Goal: Transaction & Acquisition: Purchase product/service

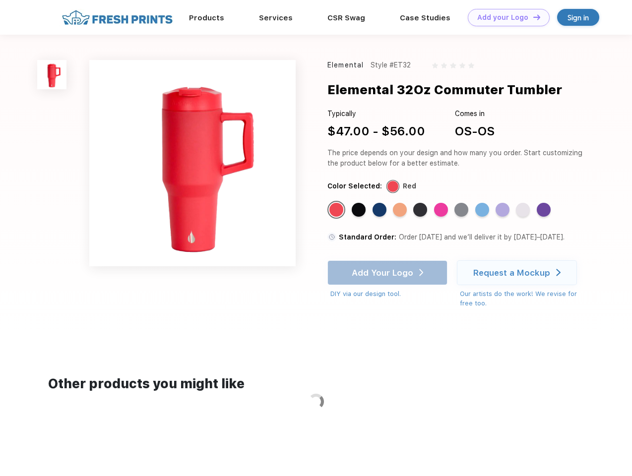
click at [505, 17] on link "Add your Logo Design Tool" at bounding box center [509, 17] width 82 height 17
click at [0, 0] on div "Design Tool" at bounding box center [0, 0] width 0 height 0
click at [532, 17] on link "Add your Logo Design Tool" at bounding box center [509, 17] width 82 height 17
click at [52, 74] on img at bounding box center [51, 74] width 29 height 29
click at [337, 210] on div "Standard Color" at bounding box center [336, 210] width 14 height 14
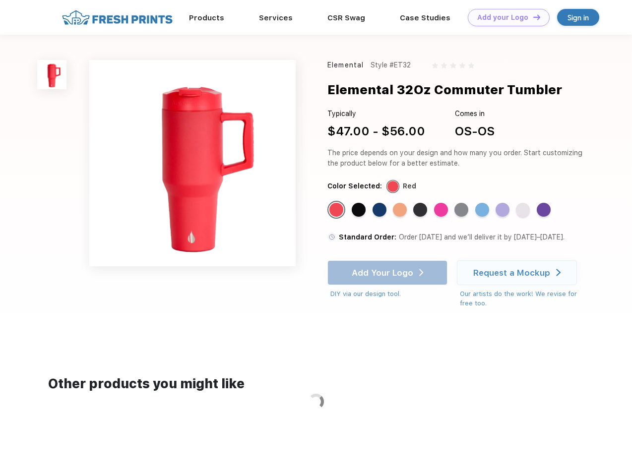
click at [360, 210] on div "Standard Color" at bounding box center [359, 210] width 14 height 14
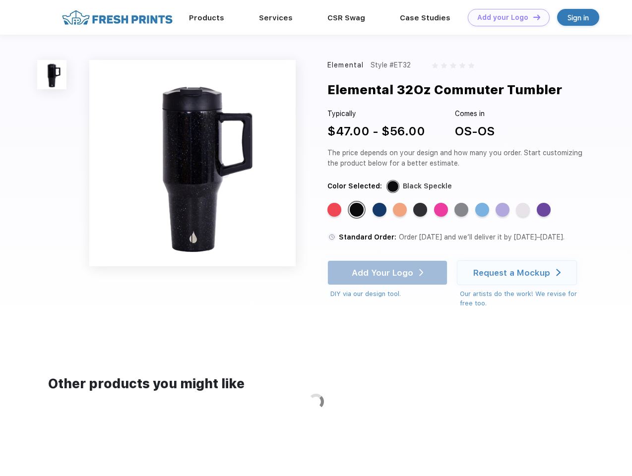
click at [381, 210] on div "Standard Color" at bounding box center [380, 210] width 14 height 14
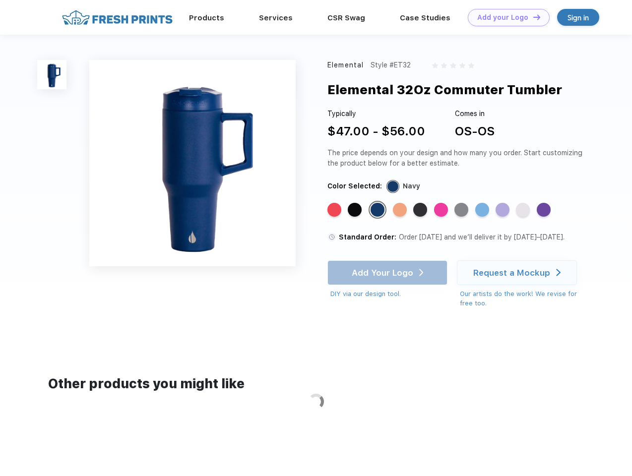
click at [401, 210] on div "Standard Color" at bounding box center [400, 210] width 14 height 14
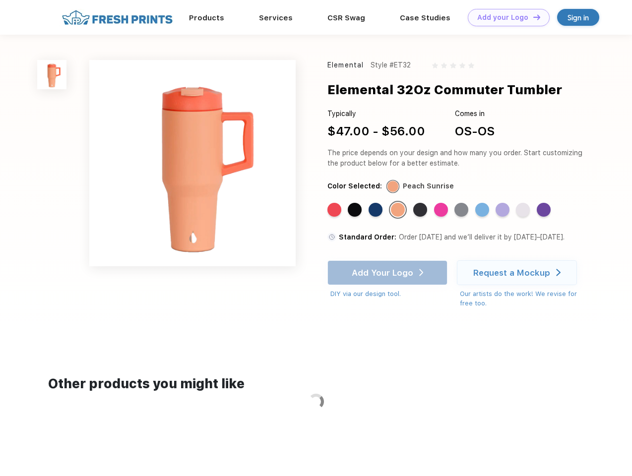
click at [421, 210] on div "Standard Color" at bounding box center [420, 210] width 14 height 14
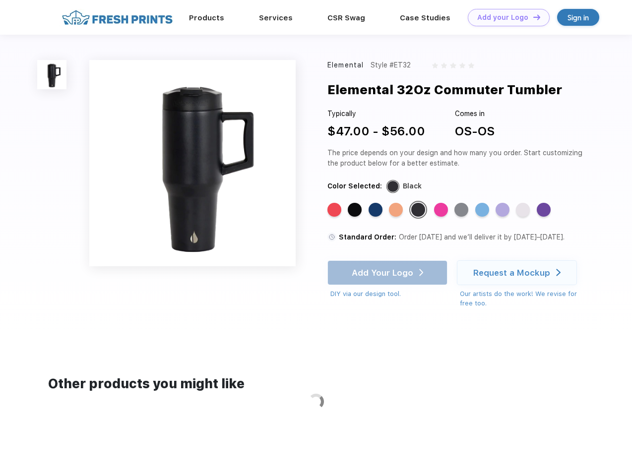
click at [442, 210] on div "Standard Color" at bounding box center [441, 210] width 14 height 14
